Goal: Find specific page/section: Find specific page/section

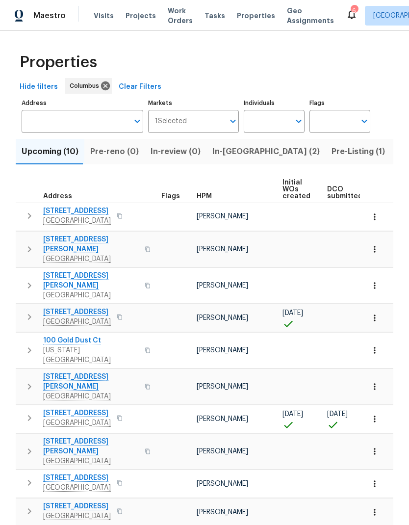
click at [233, 156] on span "In-[GEOGRAPHIC_DATA] (2)" at bounding box center [265, 152] width 107 height 14
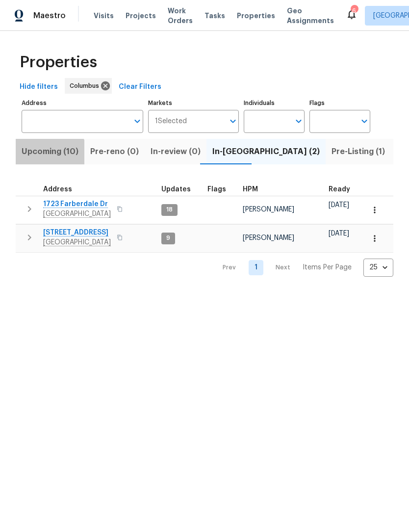
click at [43, 155] on span "Upcoming (10)" at bounding box center [50, 152] width 57 height 14
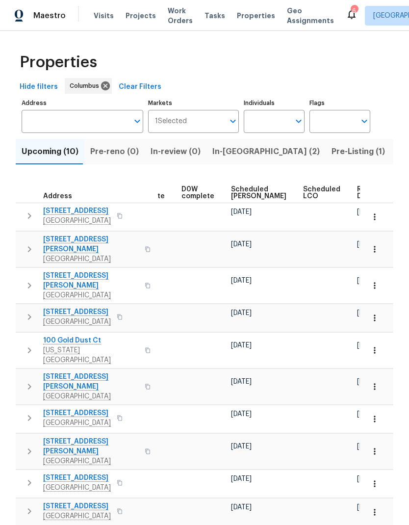
scroll to position [0, 247]
click at [357, 193] on span "Ready Date" at bounding box center [368, 193] width 22 height 14
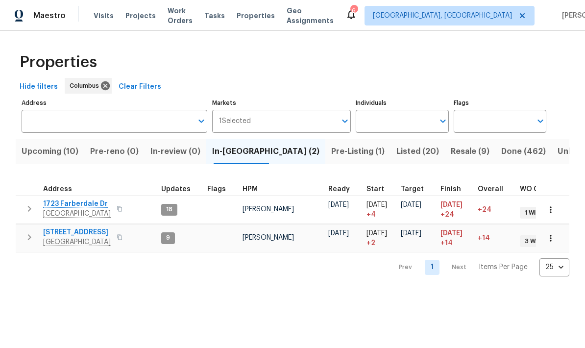
click at [360, 292] on html "Maestro Visits Projects Work Orders Tasks Properties Geo Assignments 6 [GEOGRAP…" at bounding box center [292, 146] width 585 height 292
click at [356, 292] on html "Maestro Visits Projects Work Orders Tasks Properties Geo Assignments 6 [GEOGRAP…" at bounding box center [292, 146] width 585 height 292
click at [358, 292] on html "Maestro Visits Projects Work Orders Tasks Properties Geo Assignments 6 [GEOGRAP…" at bounding box center [292, 146] width 585 height 292
click at [340, 292] on html "Maestro Visits Projects Work Orders Tasks Properties Geo Assignments 6 [GEOGRAP…" at bounding box center [292, 146] width 585 height 292
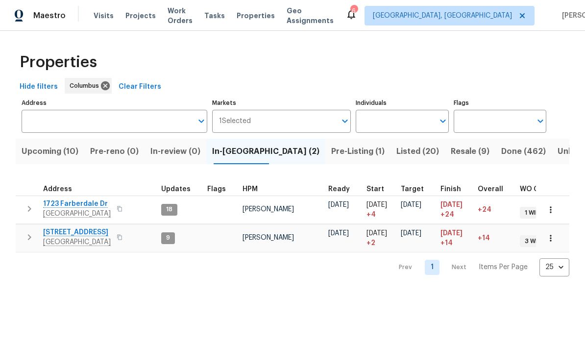
click at [340, 292] on html "Maestro Visits Projects Work Orders Tasks Properties Geo Assignments 6 [GEOGRAP…" at bounding box center [292, 146] width 585 height 292
click at [341, 292] on html "Maestro Visits Projects Work Orders Tasks Properties Geo Assignments 6 [GEOGRAP…" at bounding box center [292, 146] width 585 height 292
click at [336, 292] on html "Maestro Visits Projects Work Orders Tasks Properties Geo Assignments 6 [GEOGRAP…" at bounding box center [292, 146] width 585 height 292
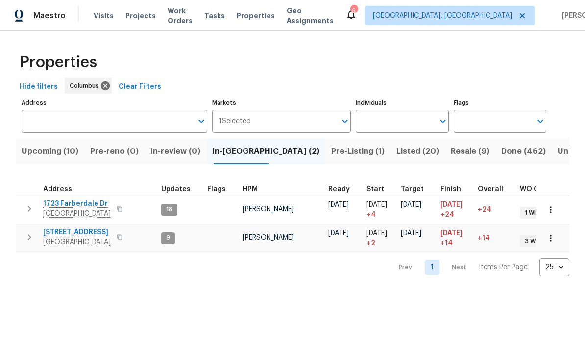
click at [335, 292] on html "Maestro Visits Projects Work Orders Tasks Properties Geo Assignments 6 [GEOGRAP…" at bounding box center [292, 146] width 585 height 292
click at [337, 292] on html "Maestro Visits Projects Work Orders Tasks Properties Geo Assignments 6 [GEOGRAP…" at bounding box center [292, 146] width 585 height 292
click at [338, 292] on html "Maestro Visits Projects Work Orders Tasks Properties Geo Assignments 6 [GEOGRAP…" at bounding box center [292, 146] width 585 height 292
click at [336, 292] on html "Maestro Visits Projects Work Orders Tasks Properties Geo Assignments 6 [GEOGRAP…" at bounding box center [292, 146] width 585 height 292
click at [278, 292] on html "Maestro Visits Projects Work Orders Tasks Properties Geo Assignments 6 [GEOGRAP…" at bounding box center [292, 146] width 585 height 292
